Goal: Information Seeking & Learning: Learn about a topic

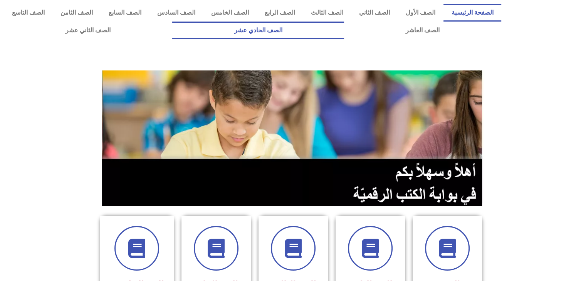
click at [339, 33] on link "الصف الحادي عشر" at bounding box center [257, 31] width 171 height 18
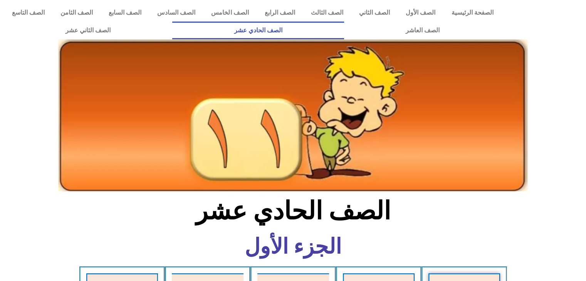
click at [449, 242] on section "الجزء الأول" at bounding box center [293, 250] width 586 height 31
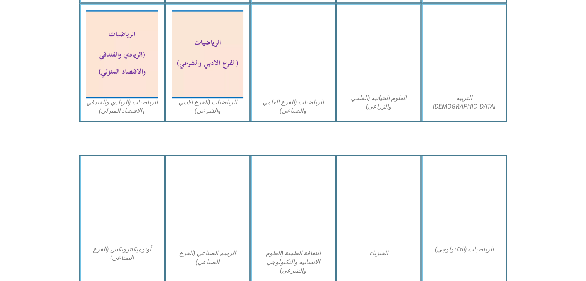
scroll to position [540, 0]
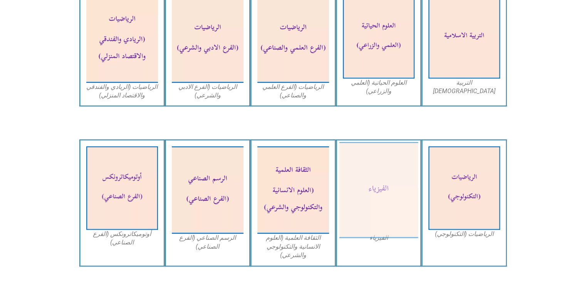
click at [403, 173] on img at bounding box center [378, 190] width 79 height 96
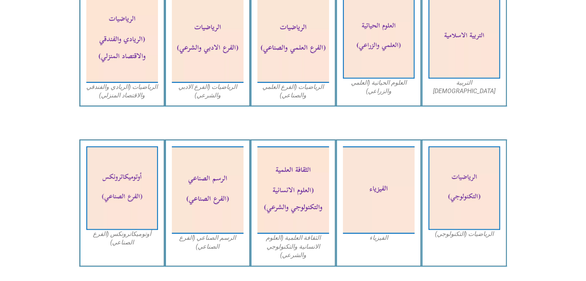
click at [38, 155] on icon at bounding box center [293, 168] width 587 height 59
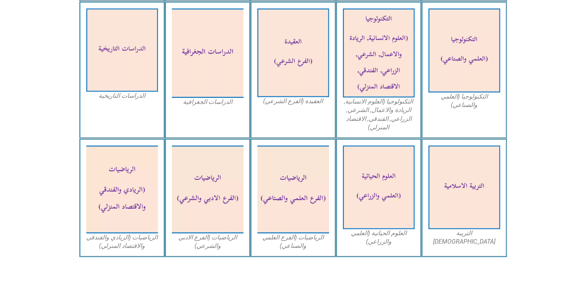
scroll to position [385, 0]
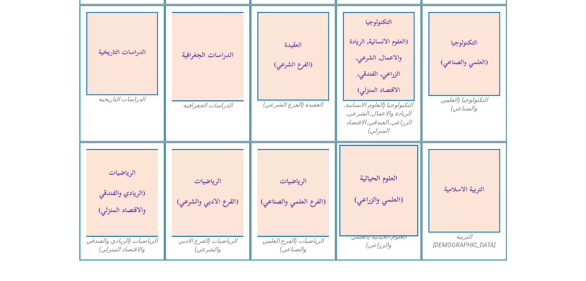
click at [397, 213] on img at bounding box center [378, 191] width 79 height 92
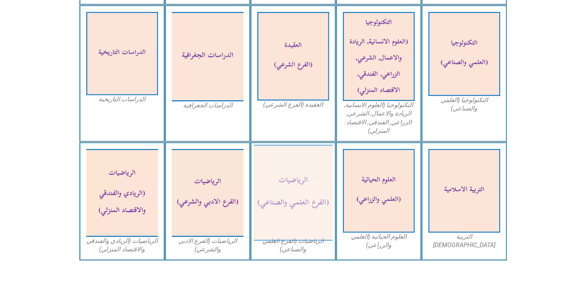
click at [311, 200] on img at bounding box center [293, 193] width 79 height 96
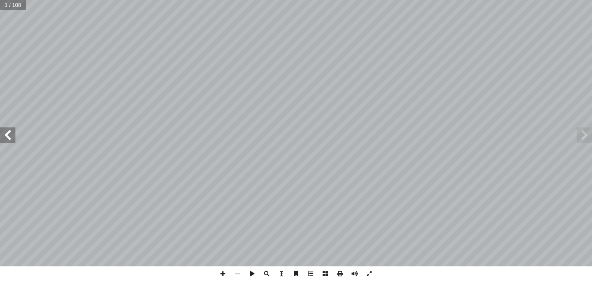
click at [4, 134] on span at bounding box center [7, 135] width 15 height 15
click at [15, 9] on input "text" at bounding box center [15, 5] width 30 height 10
type input "**"
click at [9, 142] on span at bounding box center [7, 135] width 15 height 15
click at [3, 134] on span at bounding box center [7, 135] width 15 height 15
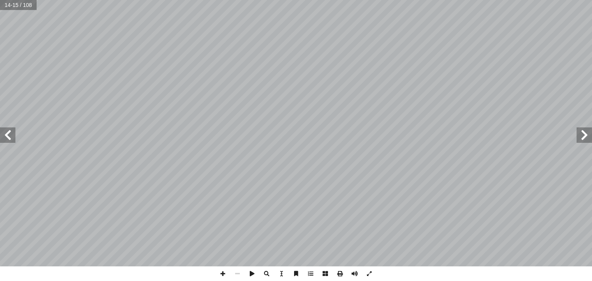
click at [6, 138] on span at bounding box center [7, 135] width 15 height 15
click at [10, 139] on span at bounding box center [7, 135] width 15 height 15
click at [584, 138] on span at bounding box center [584, 135] width 15 height 15
click at [8, 130] on span at bounding box center [7, 135] width 15 height 15
click at [589, 137] on span at bounding box center [584, 135] width 15 height 15
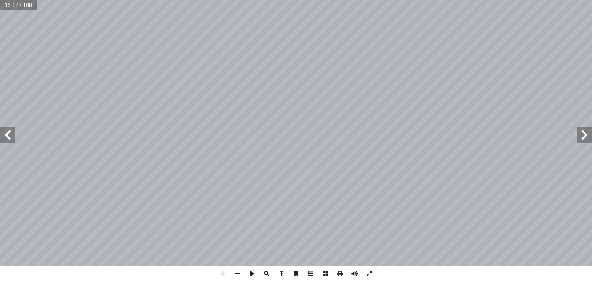
click at [4, 139] on span at bounding box center [7, 135] width 15 height 15
click at [9, 137] on span at bounding box center [7, 135] width 15 height 15
click at [18, 7] on input "text" at bounding box center [13, 5] width 26 height 10
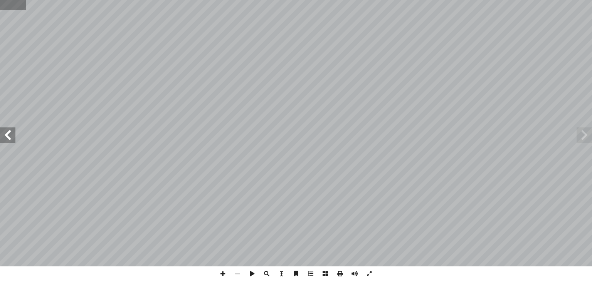
click at [18, 7] on input "text" at bounding box center [13, 5] width 26 height 10
type input "**"
click at [3, 135] on span at bounding box center [7, 135] width 15 height 15
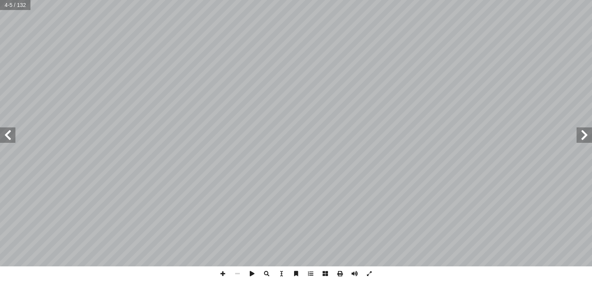
click at [1, 133] on span at bounding box center [7, 135] width 15 height 15
click at [22, 5] on input "text" at bounding box center [15, 5] width 30 height 10
type input "**"
click at [8, 134] on span at bounding box center [7, 135] width 15 height 15
click at [5, 138] on span at bounding box center [7, 135] width 15 height 15
